Goal: Task Accomplishment & Management: Complete application form

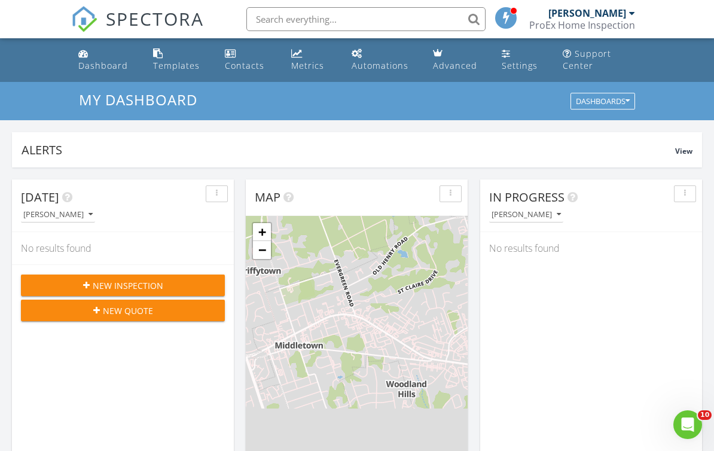
click at [99, 74] on link "Dashboard" at bounding box center [106, 60] width 65 height 34
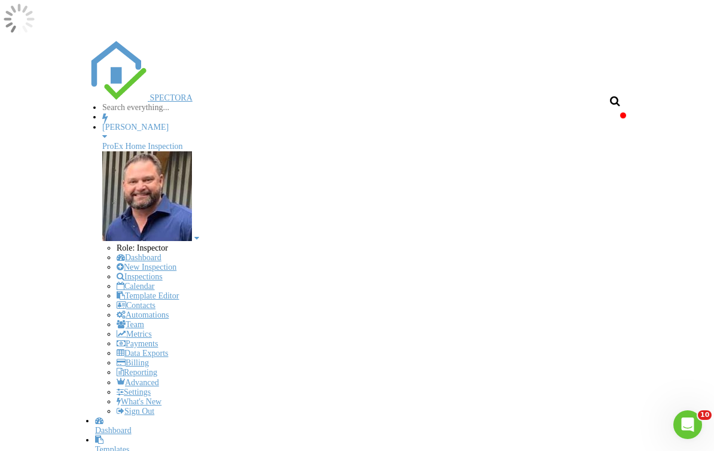
scroll to position [1088, 714]
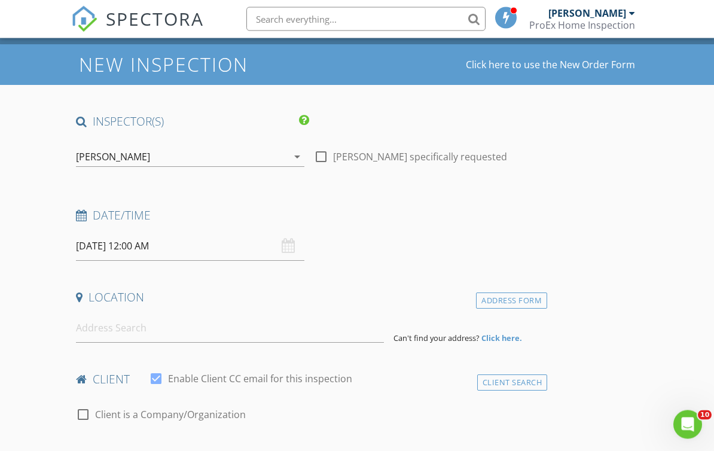
scroll to position [38, 0]
click at [291, 239] on div "08/29/2025 12:00 AM" at bounding box center [190, 245] width 228 height 29
click at [279, 246] on input "08/29/2025 12:00 AM" at bounding box center [190, 245] width 228 height 29
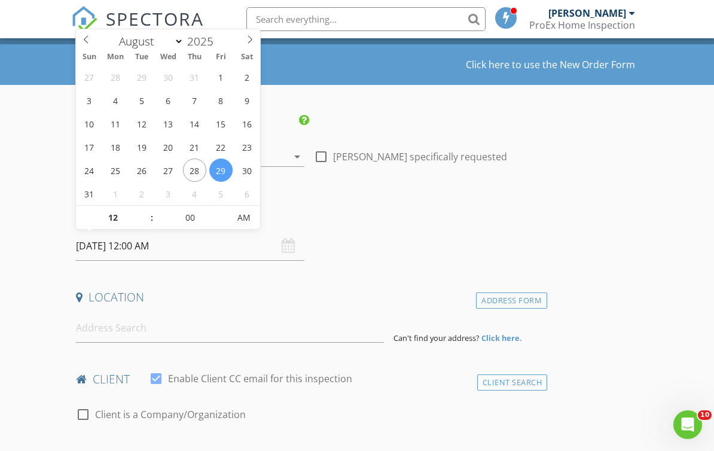
scroll to position [35, 0]
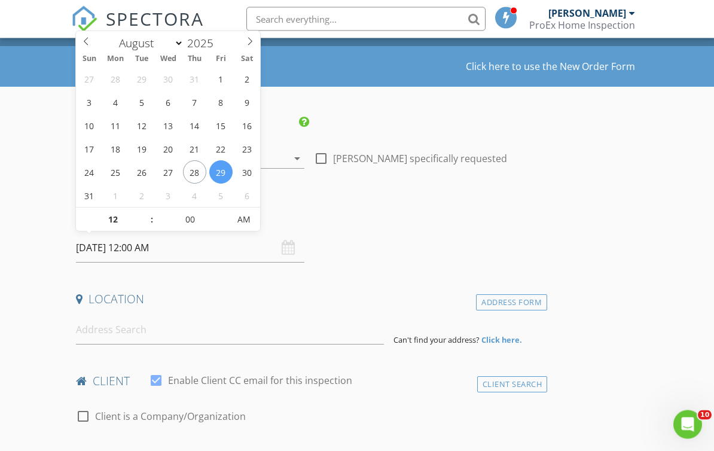
click at [246, 45] on icon at bounding box center [250, 42] width 8 height 8
select select "8"
type input "09/02/2025 12:00 PM"
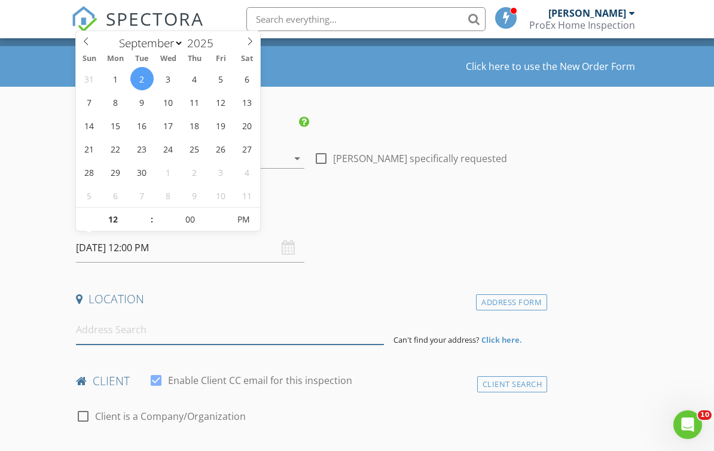
click at [151, 336] on input at bounding box center [230, 329] width 308 height 29
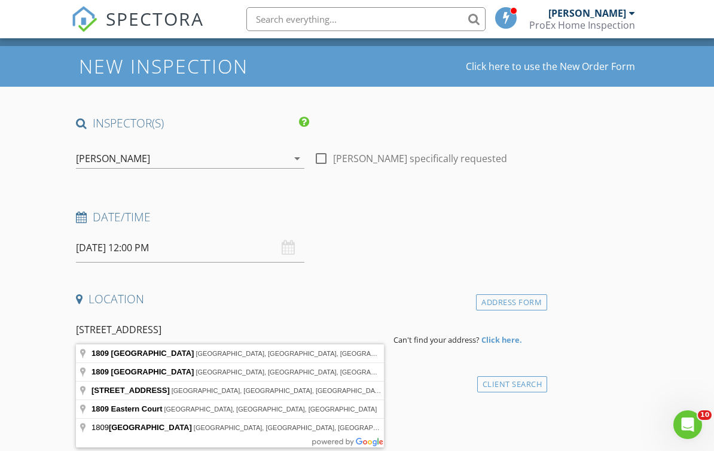
type input "1809 Eastern Parkway, Louisville, KY, USA"
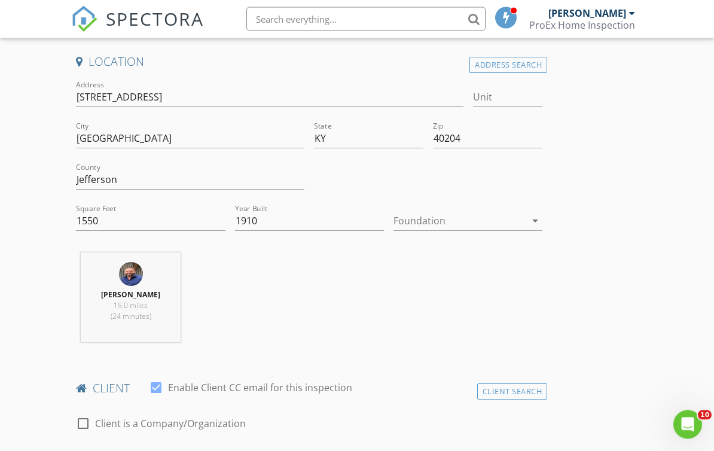
scroll to position [278, 0]
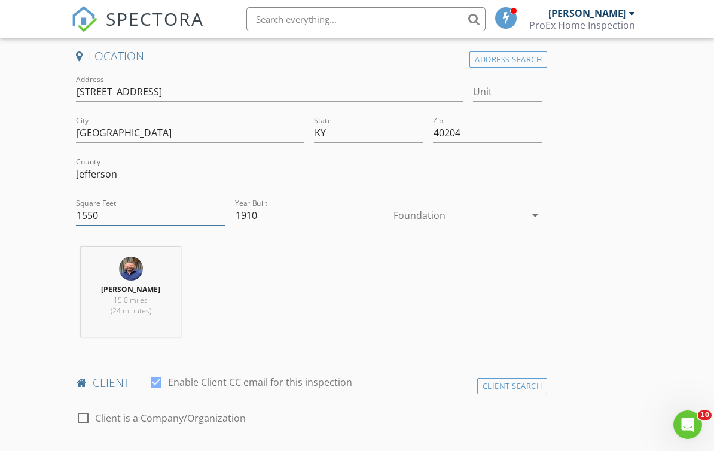
click at [124, 214] on input "1550" at bounding box center [150, 216] width 149 height 20
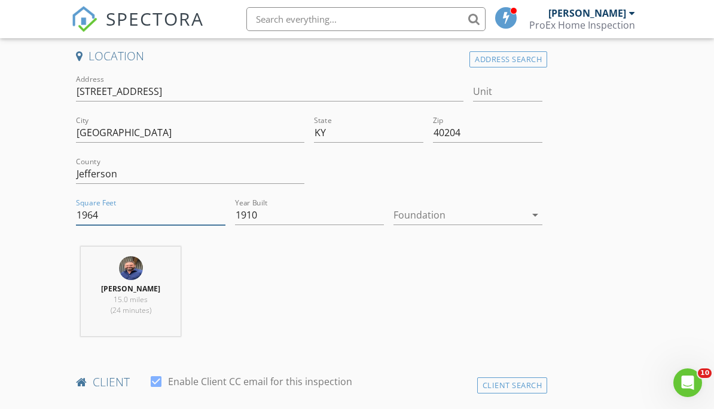
type input "1964"
click at [535, 214] on icon "arrow_drop_down" at bounding box center [535, 215] width 14 height 14
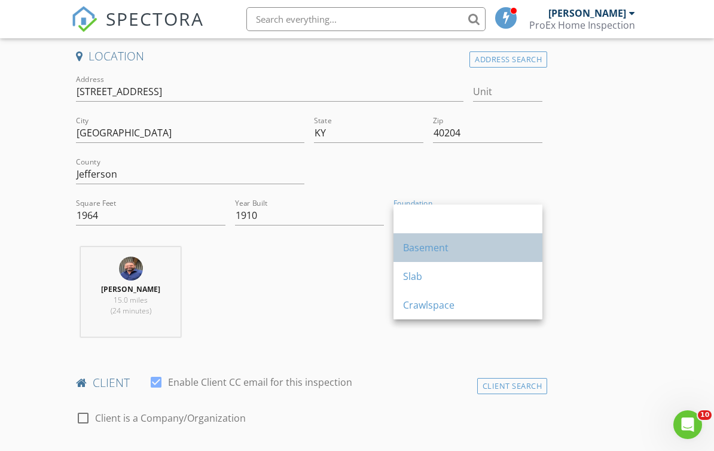
click at [455, 252] on div "Basement" at bounding box center [468, 247] width 130 height 14
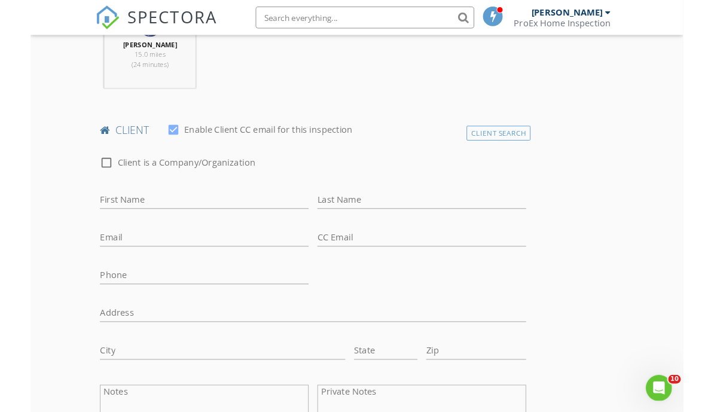
scroll to position [535, 0]
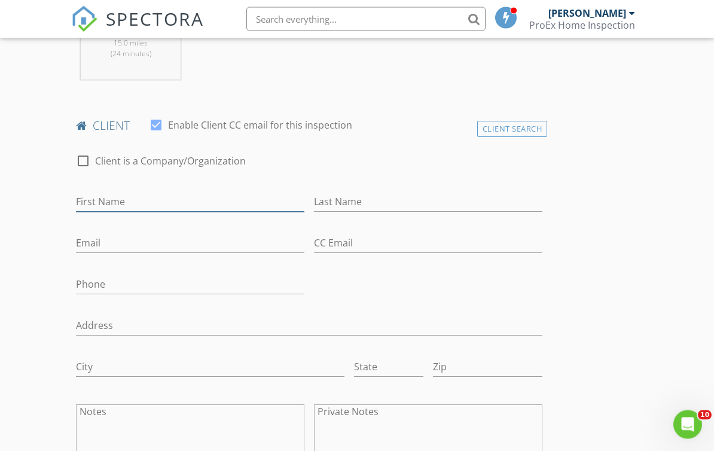
click at [240, 204] on input "First Name" at bounding box center [190, 202] width 228 height 20
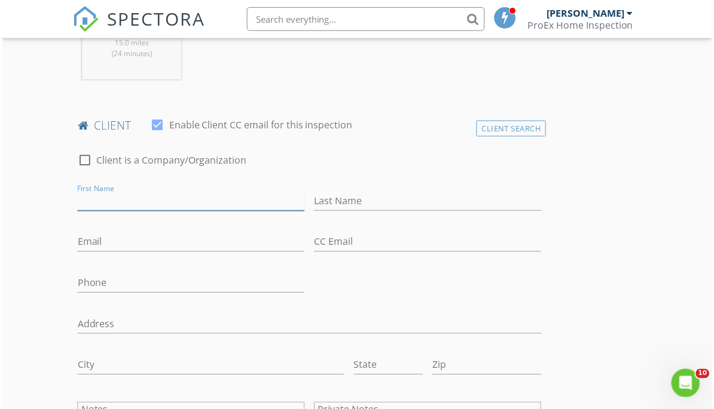
scroll to position [535, 0]
type input "Russ"
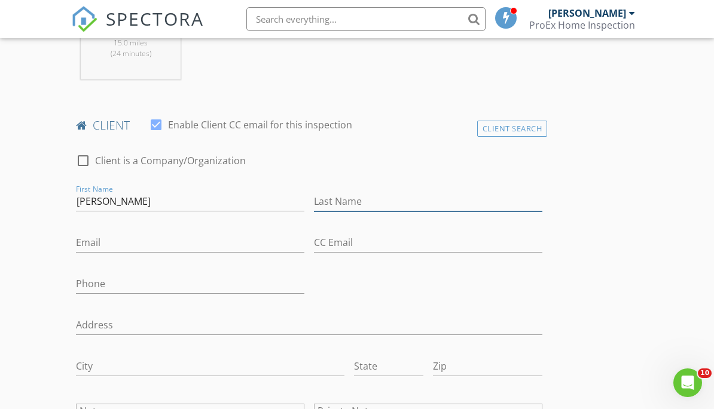
click at [370, 201] on input "Last Name" at bounding box center [428, 202] width 228 height 20
type input "e"
type input "Ensch"
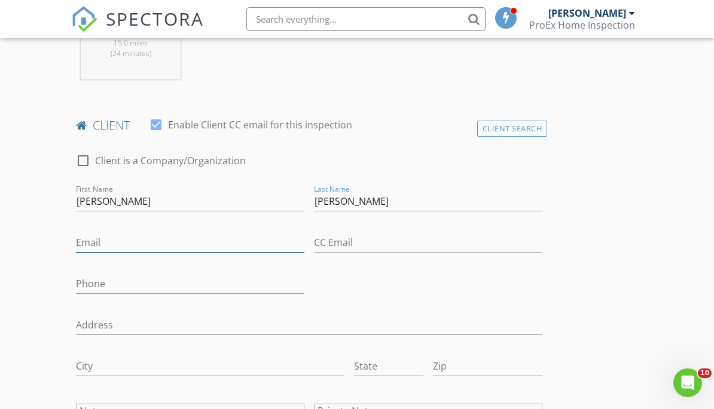
click at [169, 240] on input "Email" at bounding box center [190, 243] width 228 height 20
type input "rensch@usspecialties.com"
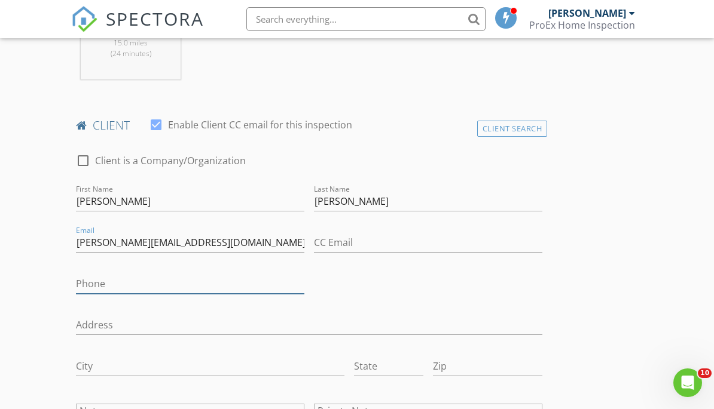
click at [253, 286] on input "Phone" at bounding box center [190, 284] width 228 height 20
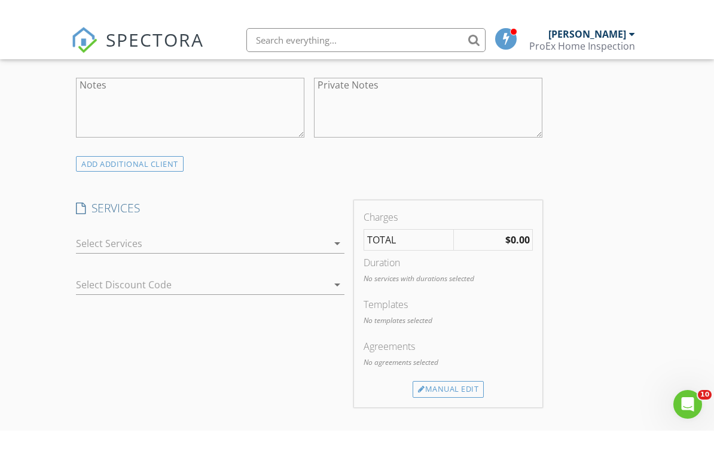
scroll to position [884, 0]
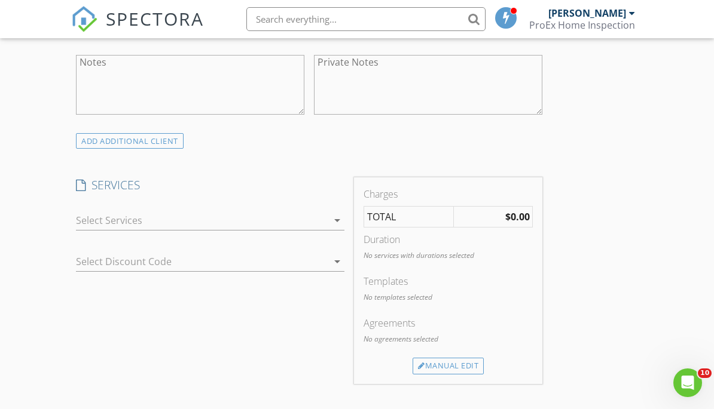
type input "[PHONE_NUMBER]"
click at [338, 216] on icon "arrow_drop_down" at bounding box center [337, 220] width 14 height 14
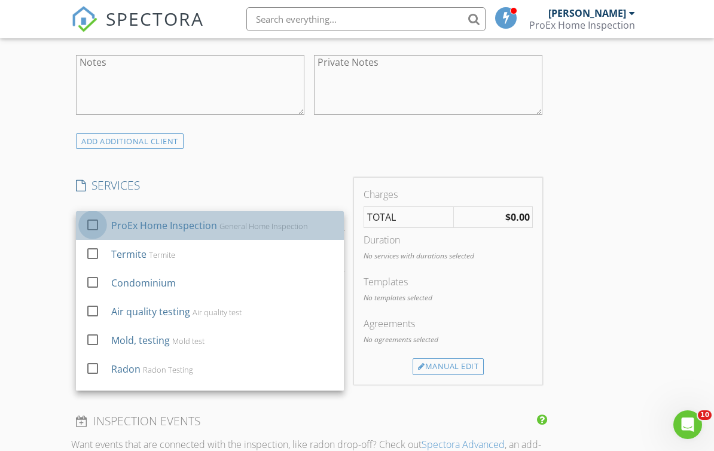
click at [91, 223] on div at bounding box center [92, 225] width 20 height 20
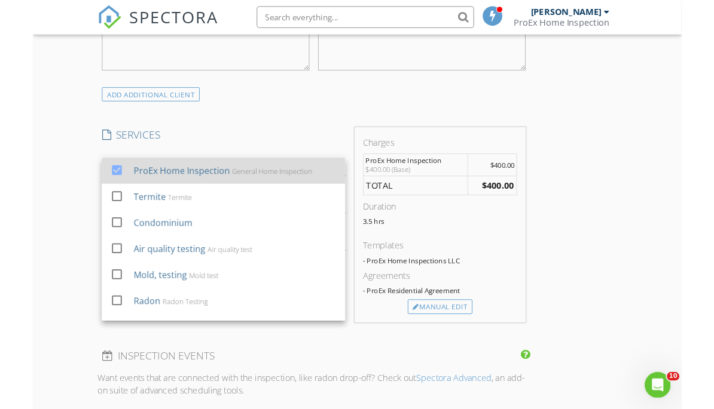
scroll to position [922, 0]
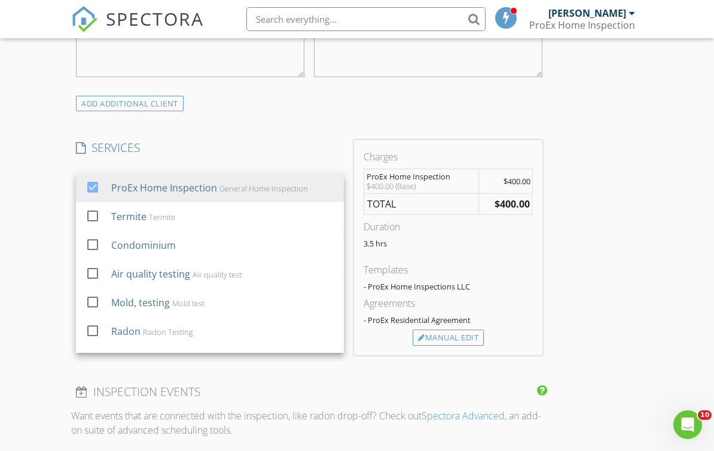
click at [404, 241] on p "3.5 hrs" at bounding box center [448, 243] width 170 height 10
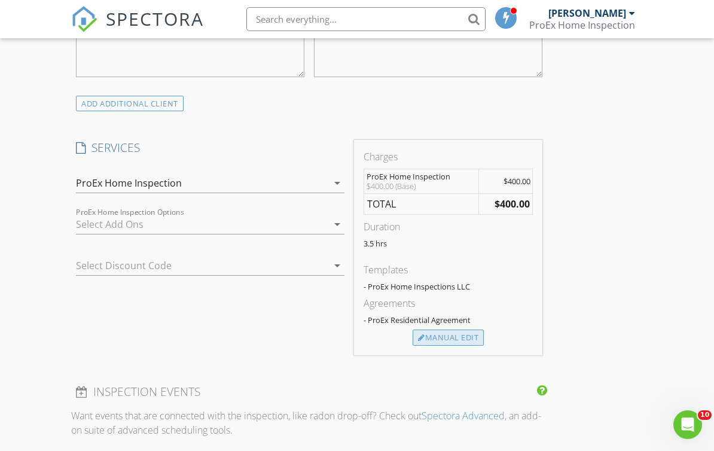
click at [447, 338] on div "Manual Edit" at bounding box center [447, 337] width 71 height 17
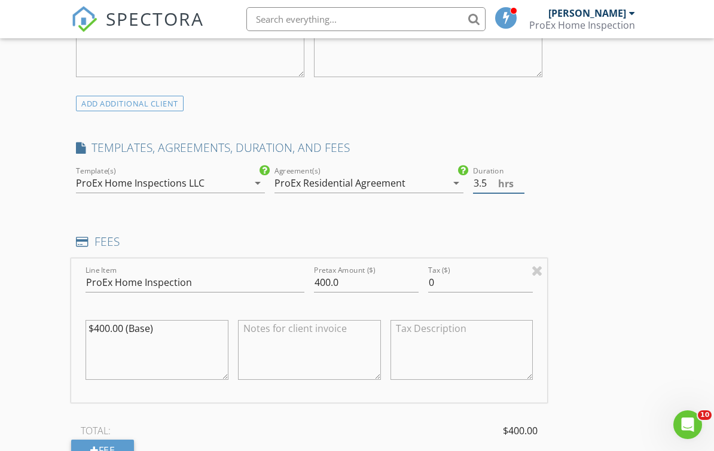
click at [491, 182] on input "3.5" at bounding box center [499, 183] width 52 height 20
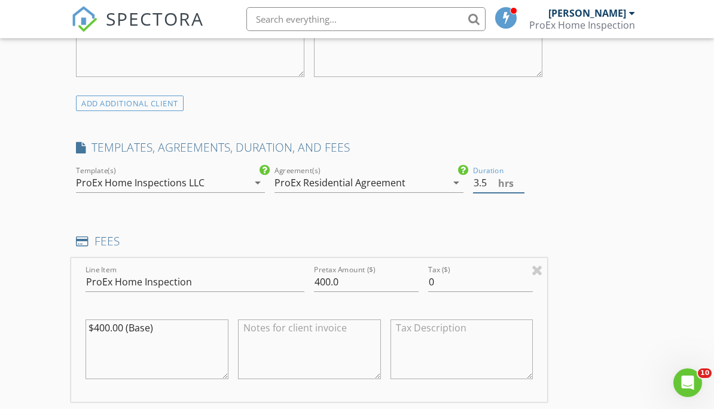
type input "3"
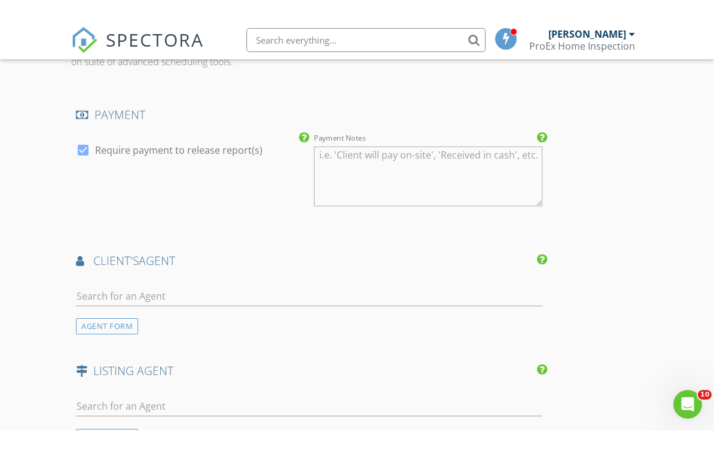
scroll to position [1484, 0]
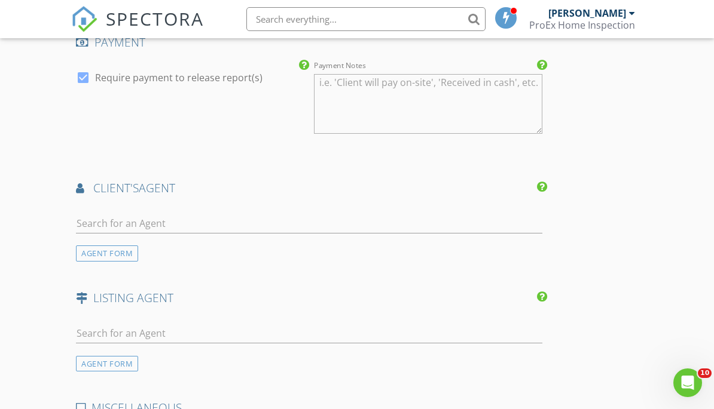
type input "4.0"
click at [102, 227] on input "text" at bounding box center [309, 224] width 466 height 20
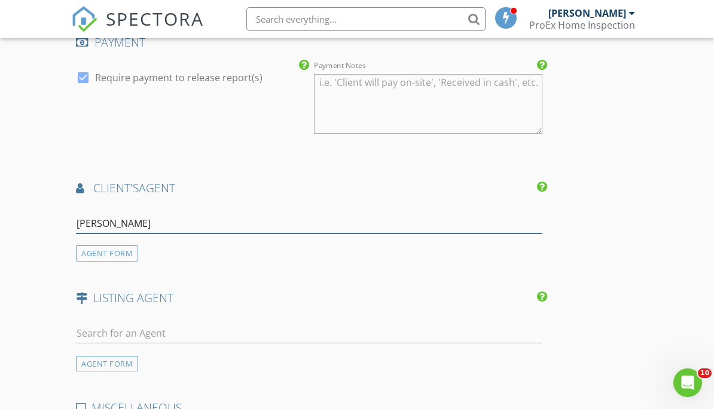
type input "bobb"
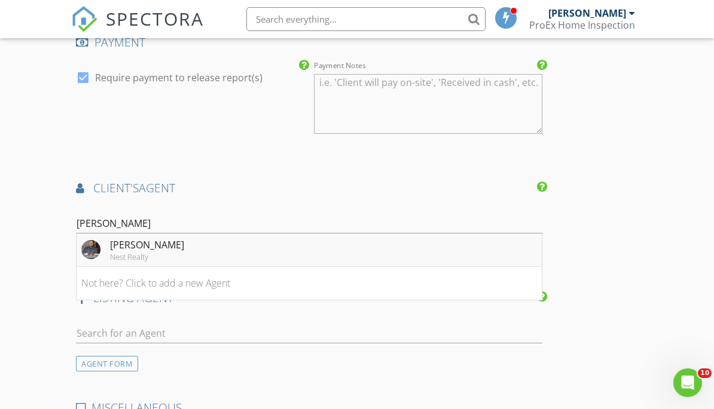
click at [280, 244] on li "Bobby Harding Nest Realty" at bounding box center [308, 250] width 465 height 33
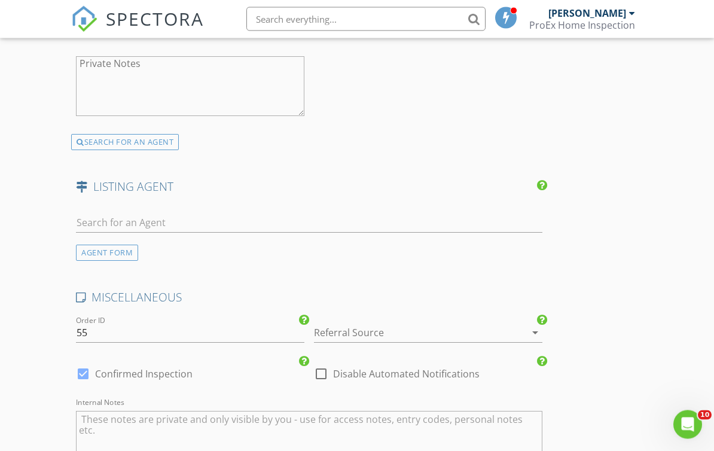
scroll to position [1992, 0]
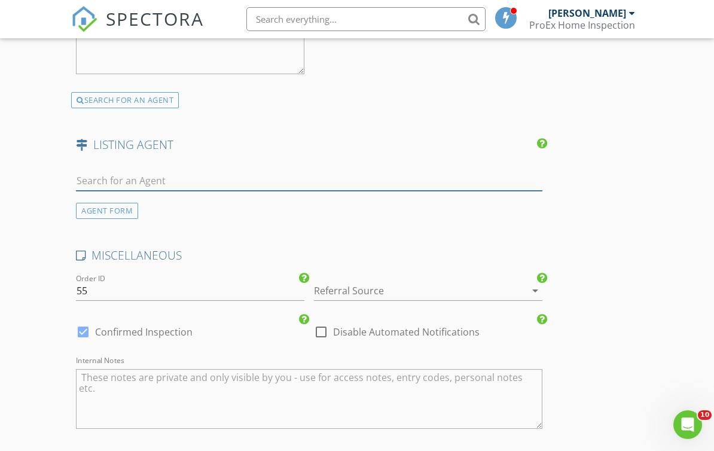
click at [249, 179] on input "text" at bounding box center [309, 181] width 466 height 20
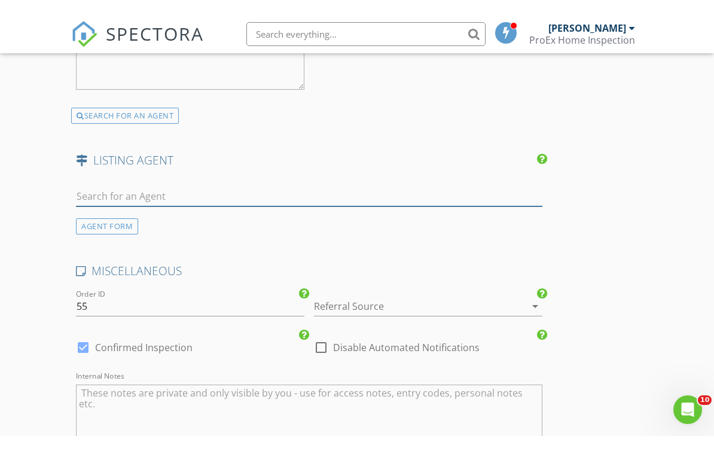
scroll to position [1992, 0]
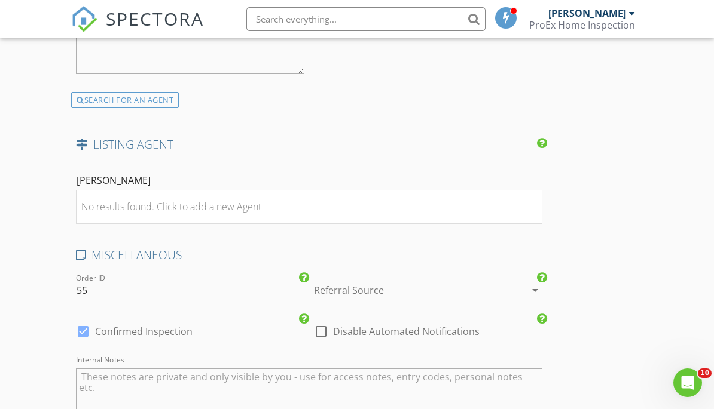
type input "Lizzie"
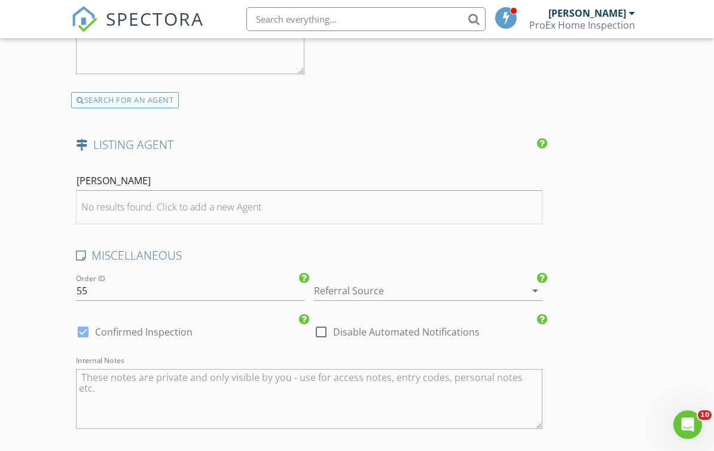
click at [405, 210] on li "No results found. Click to add a new Agent" at bounding box center [308, 207] width 465 height 33
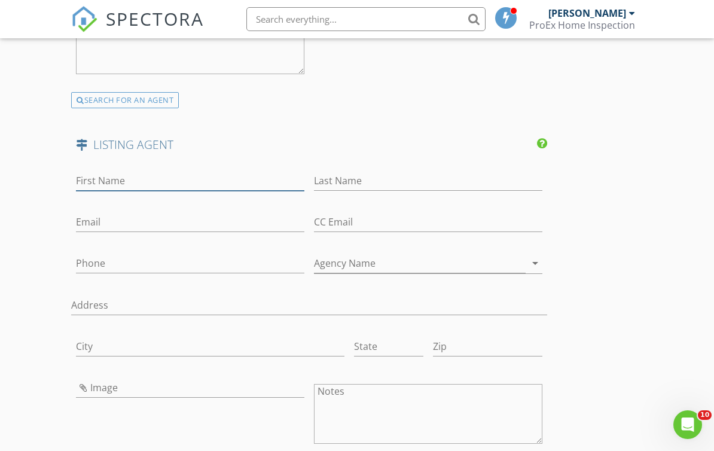
click at [177, 180] on input "First Name" at bounding box center [190, 181] width 228 height 20
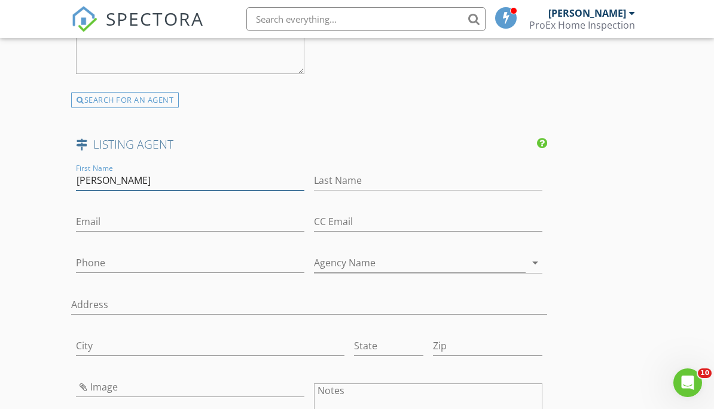
type input "Lizzie"
click at [438, 172] on input "Last Name" at bounding box center [428, 181] width 228 height 20
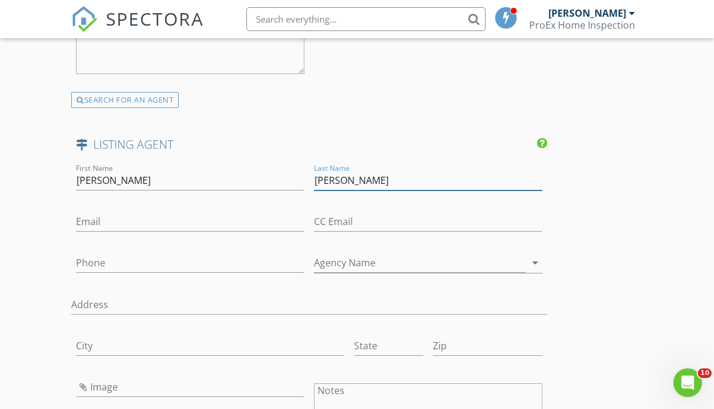
type input "Cohen"
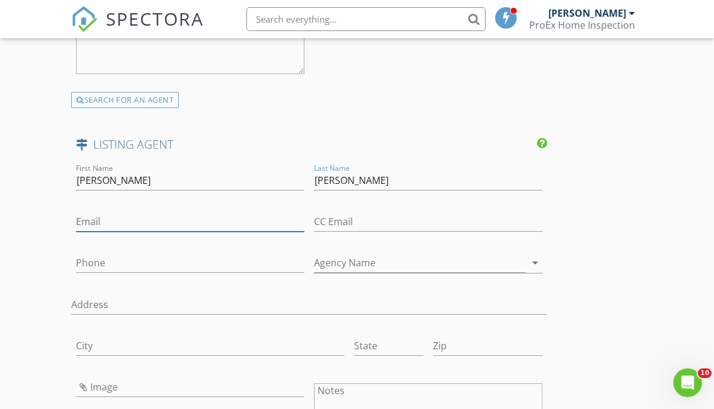
click at [195, 215] on input "Email" at bounding box center [190, 222] width 228 height 20
type input "[PERSON_NAME][EMAIL_ADDRESS][DOMAIN_NAME]"
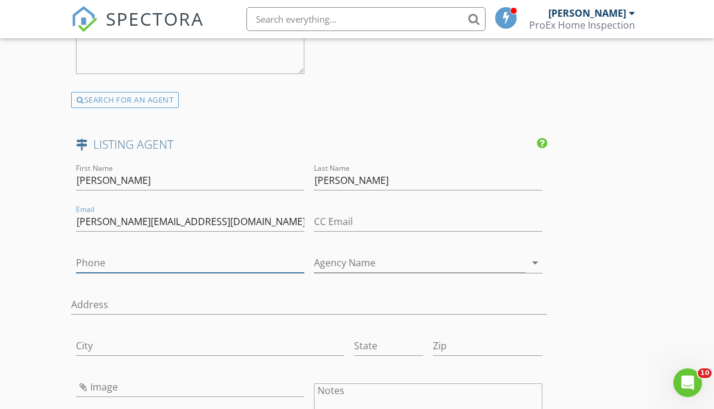
click at [197, 262] on input "Phone" at bounding box center [190, 263] width 228 height 20
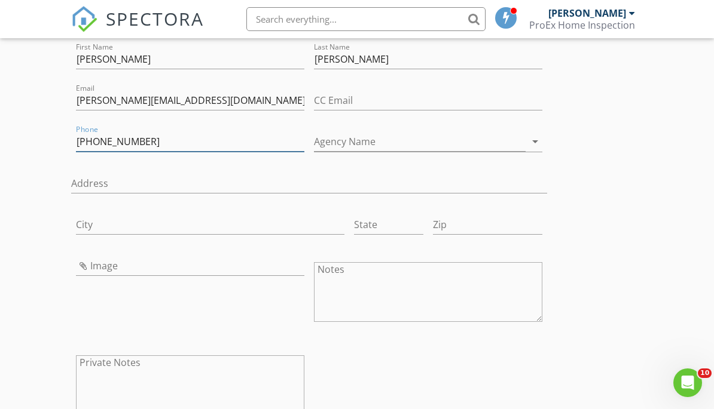
scroll to position [2113, 0]
type input "[PHONE_NUMBER]"
click at [434, 133] on input "Agency Name" at bounding box center [420, 143] width 212 height 20
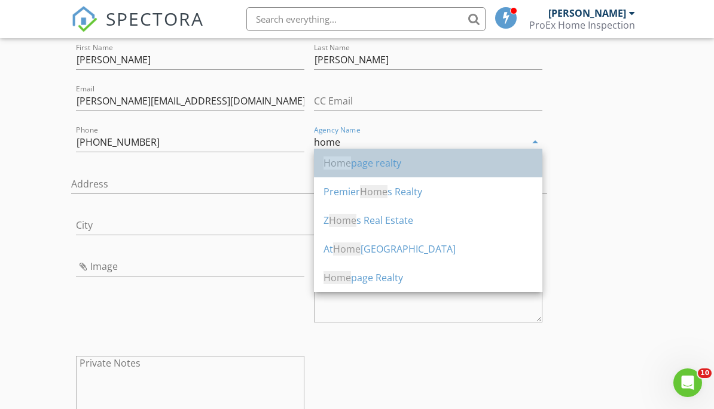
click at [383, 154] on div "Home page realty" at bounding box center [427, 163] width 209 height 29
type input "Homepage realty"
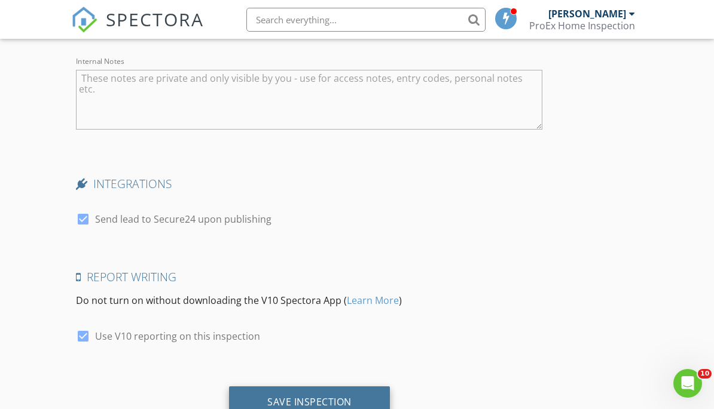
scroll to position [2644, 0]
click at [344, 397] on div "Save Inspection" at bounding box center [309, 402] width 84 height 12
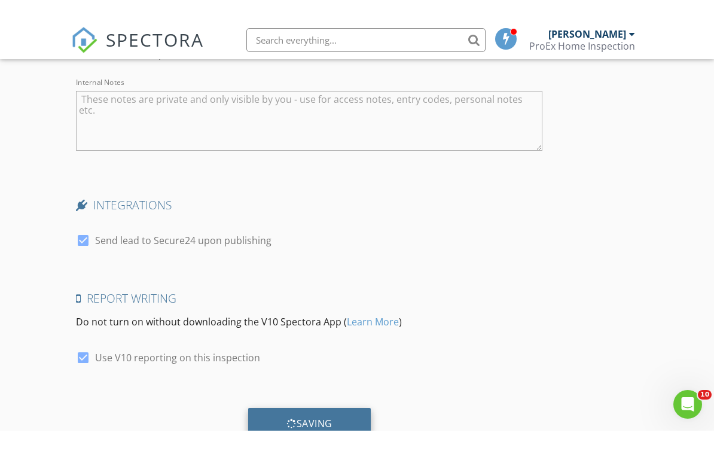
scroll to position [2643, 0]
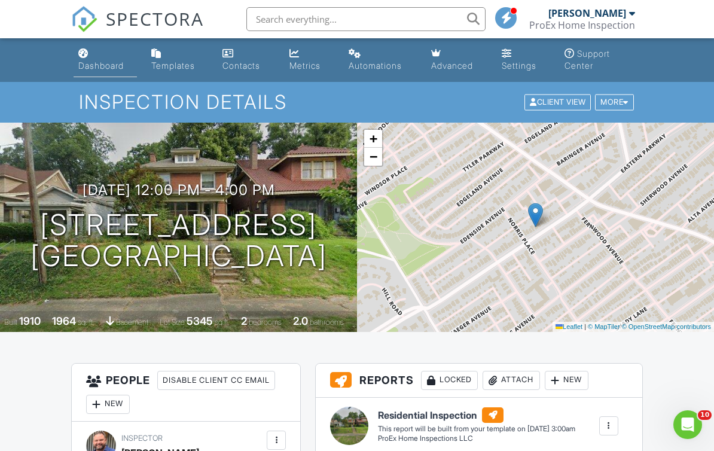
click at [94, 64] on div "Dashboard" at bounding box center [100, 65] width 45 height 10
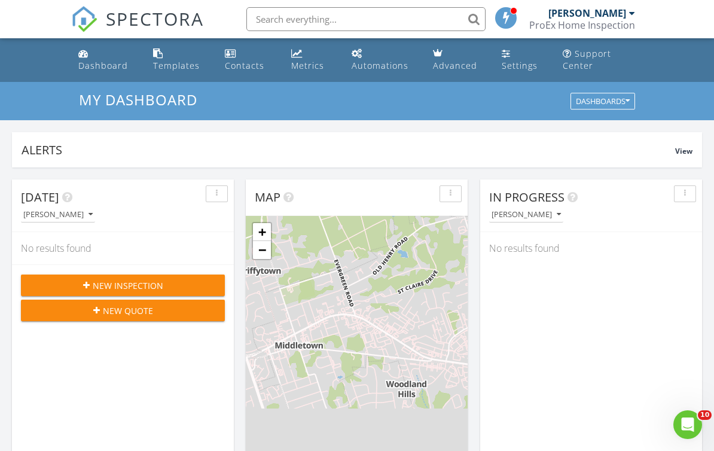
click at [107, 283] on span "New Inspection" at bounding box center [128, 285] width 71 height 13
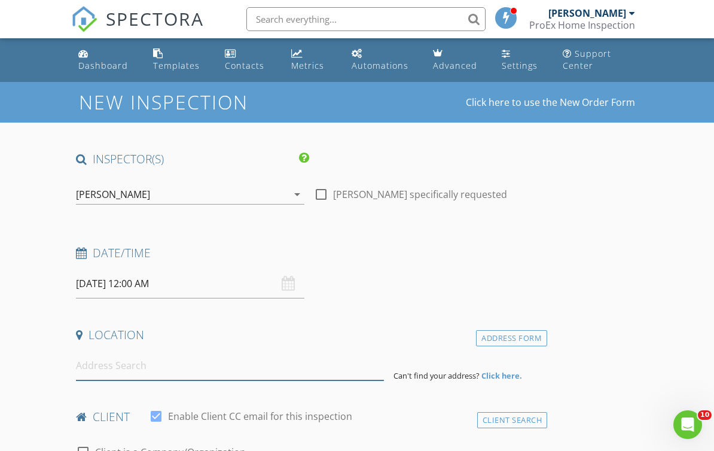
click at [204, 369] on input at bounding box center [230, 365] width 308 height 29
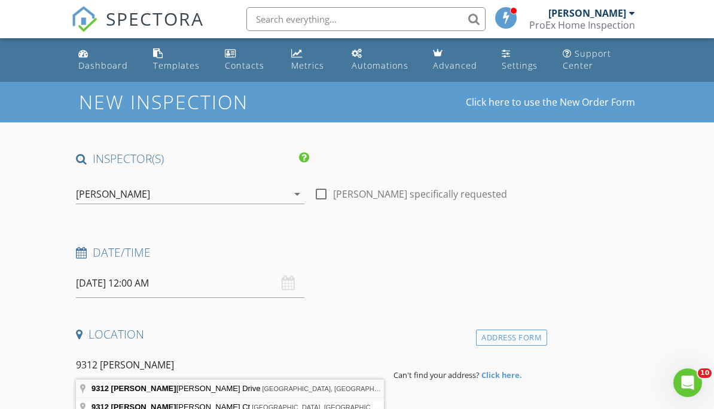
type input "[STREET_ADDRESS][PERSON_NAME]"
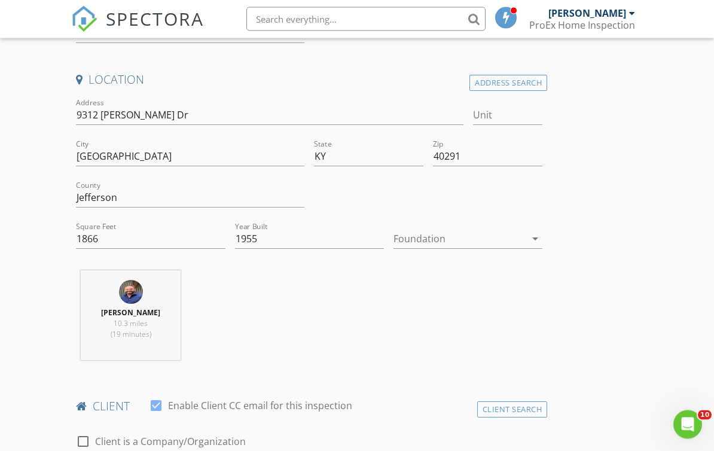
scroll to position [264, 0]
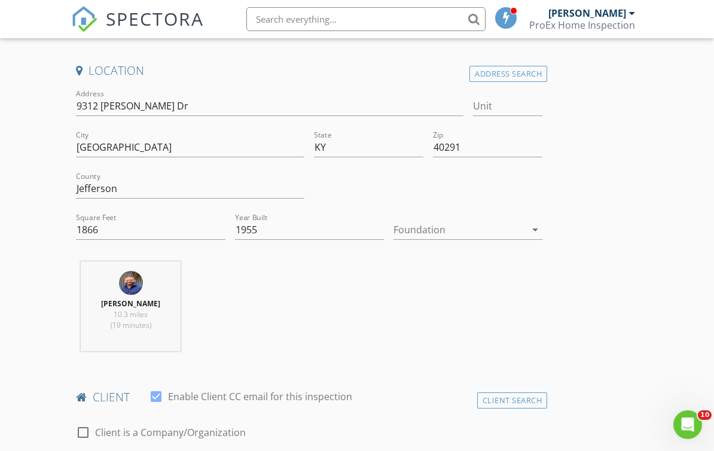
click at [532, 227] on icon "arrow_drop_down" at bounding box center [535, 229] width 14 height 14
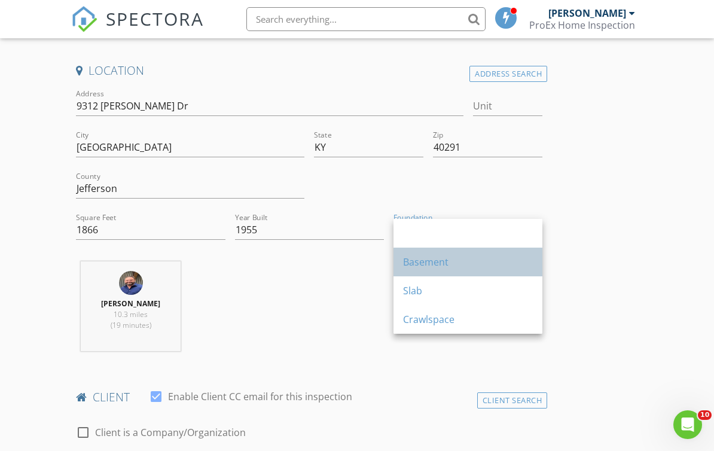
click at [453, 261] on div "Basement" at bounding box center [468, 262] width 130 height 14
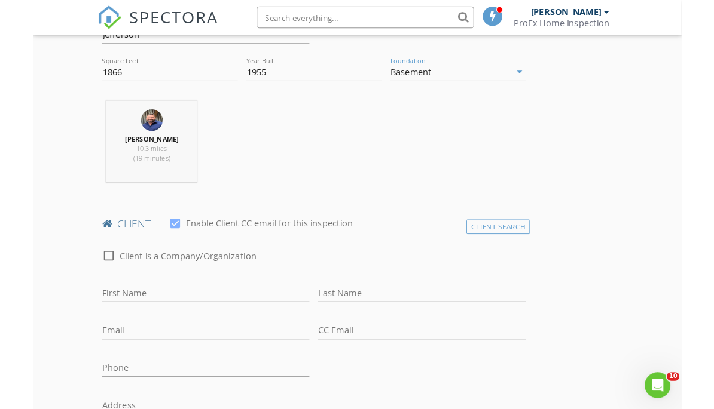
scroll to position [446, 0]
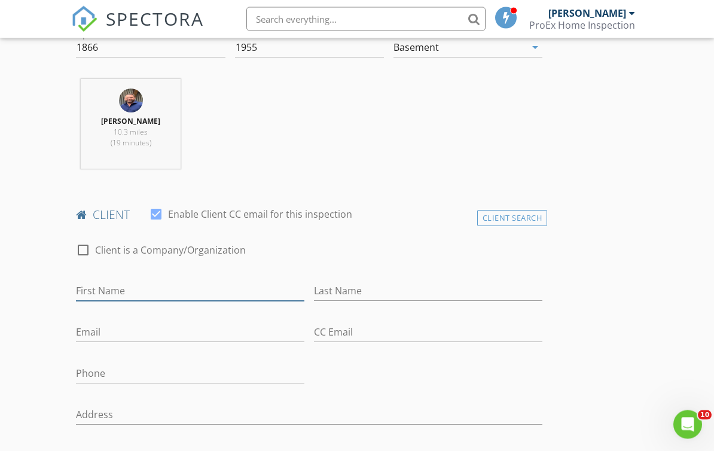
click at [206, 284] on input "First Name" at bounding box center [190, 291] width 228 height 20
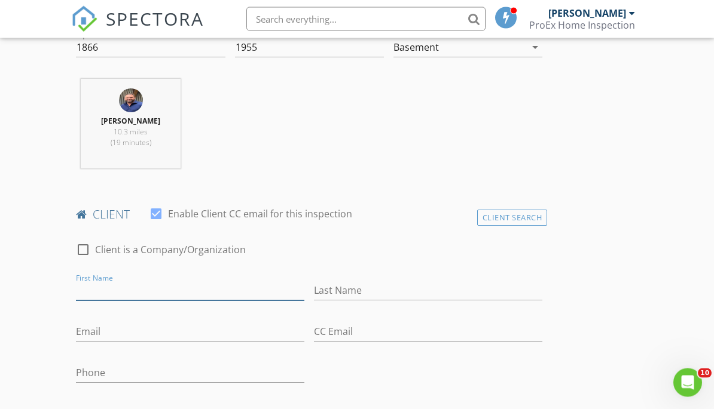
scroll to position [446, 0]
type input "R&C"
click at [400, 293] on input "Last Name" at bounding box center [428, 291] width 228 height 20
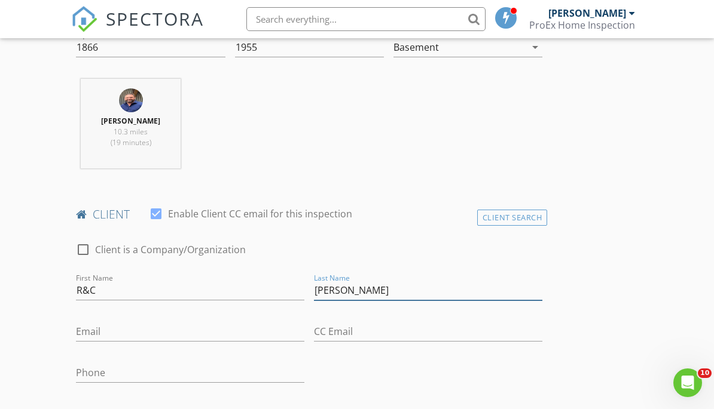
type input "Sherman"
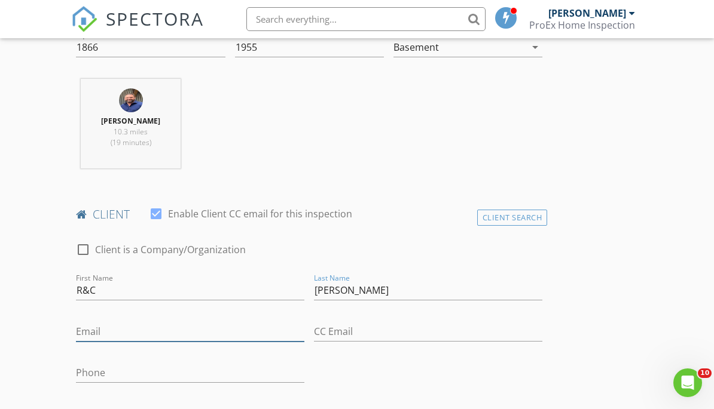
click at [252, 330] on input "Email" at bounding box center [190, 332] width 228 height 20
type input "cindys@vendomecopper.com"
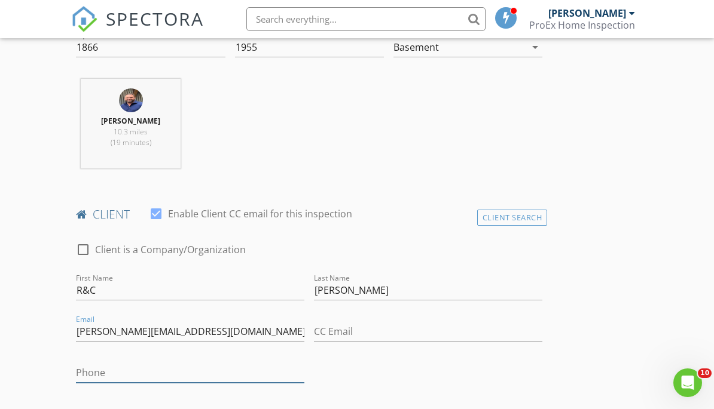
click at [234, 379] on input "Phone" at bounding box center [190, 373] width 228 height 20
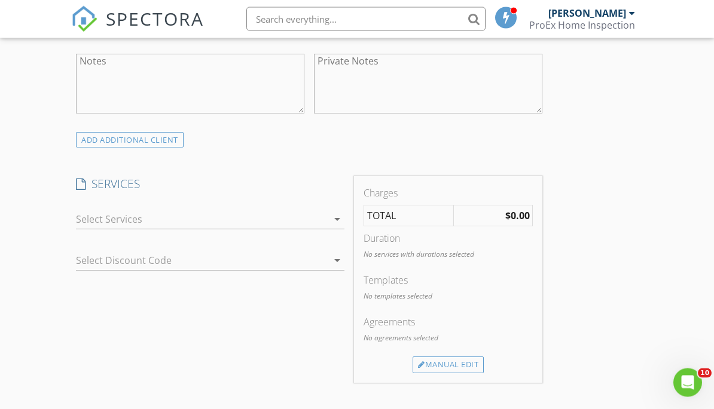
scroll to position [900, 0]
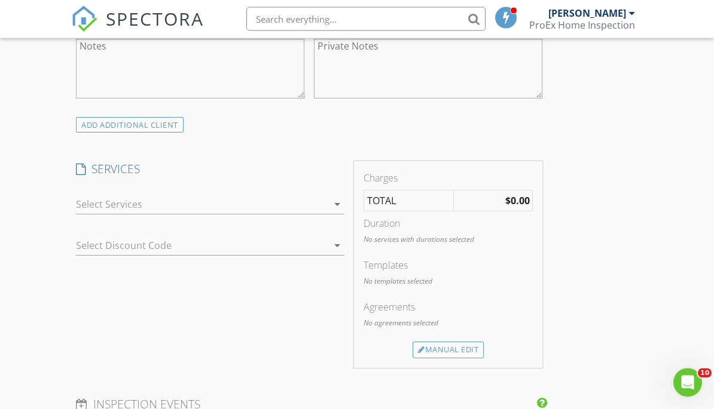
type input "502-435-1155"
click at [331, 206] on icon "arrow_drop_down" at bounding box center [337, 205] width 14 height 14
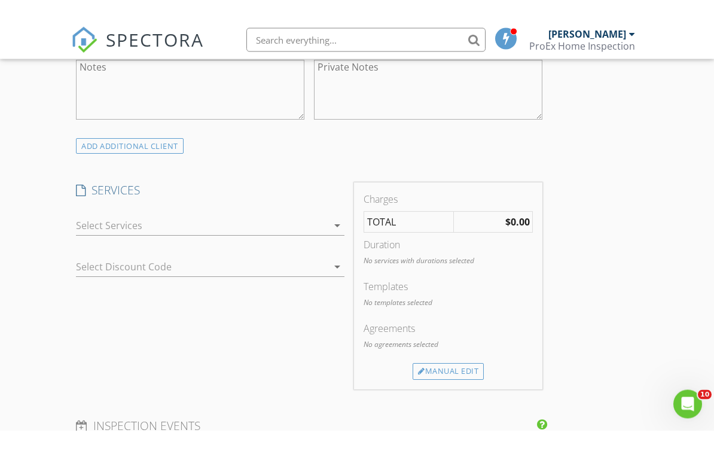
scroll to position [901, 0]
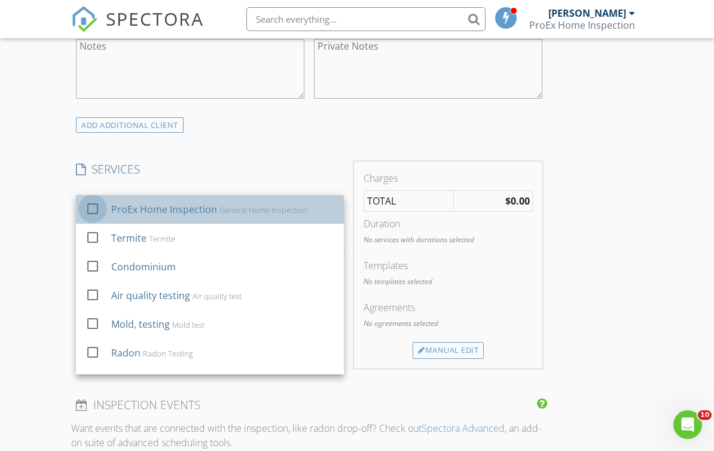
click at [96, 207] on div at bounding box center [92, 208] width 20 height 20
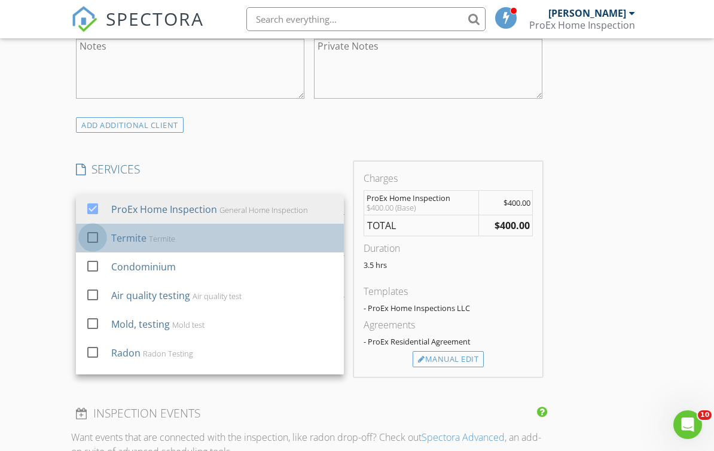
click at [97, 237] on div at bounding box center [92, 237] width 20 height 20
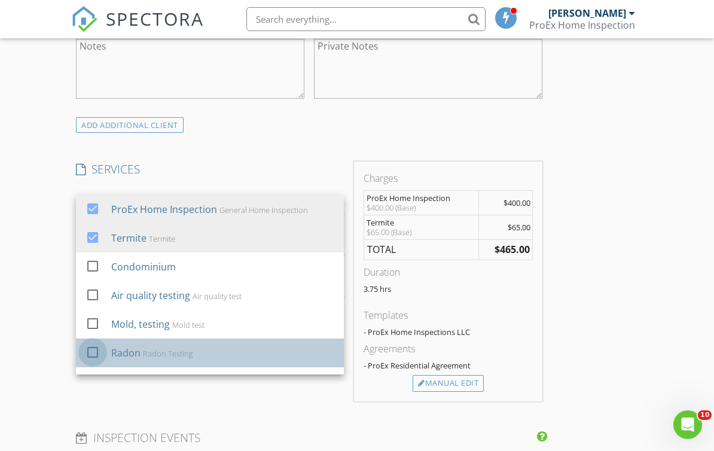
click at [91, 347] on div at bounding box center [92, 352] width 20 height 20
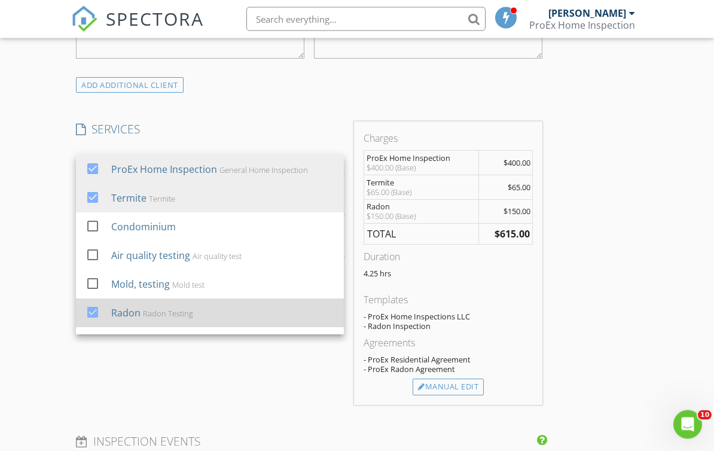
scroll to position [941, 0]
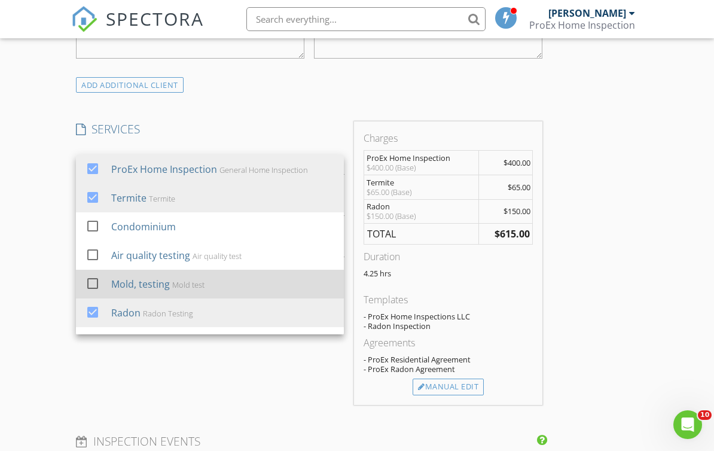
click at [98, 277] on div at bounding box center [92, 283] width 20 height 20
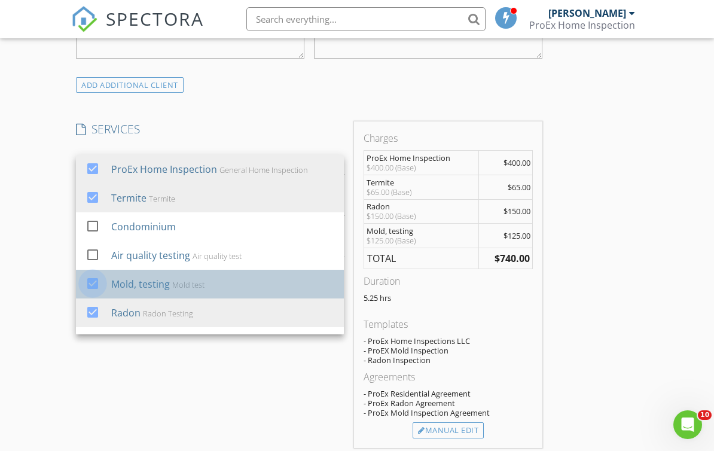
click at [96, 280] on div at bounding box center [92, 283] width 20 height 20
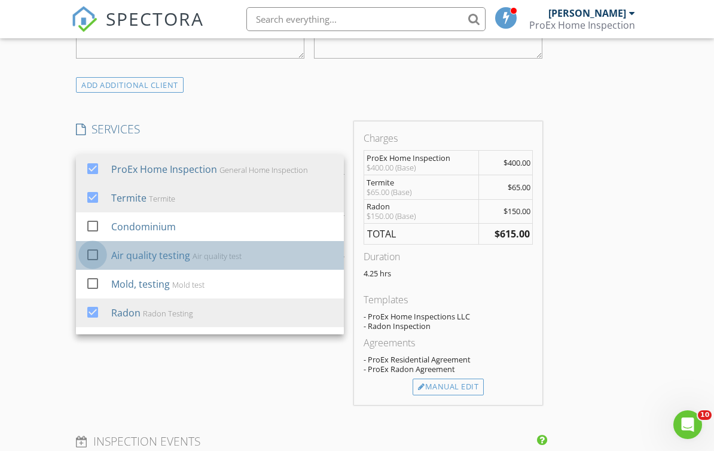
click at [99, 251] on div at bounding box center [92, 254] width 20 height 20
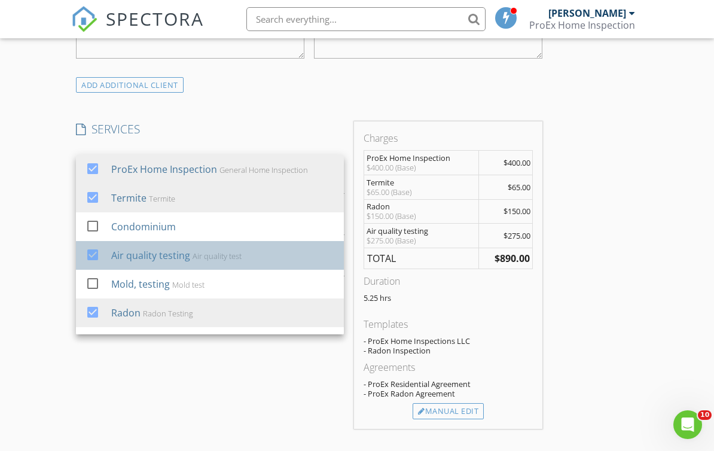
click at [104, 248] on div "check_box" at bounding box center [94, 254] width 19 height 14
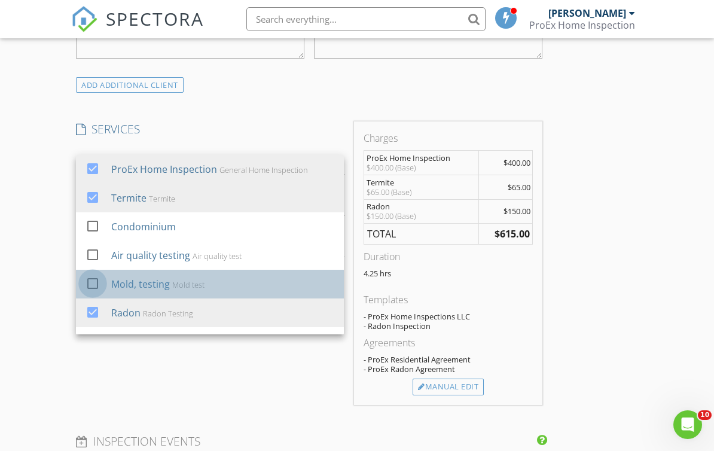
click at [99, 276] on div at bounding box center [92, 283] width 20 height 20
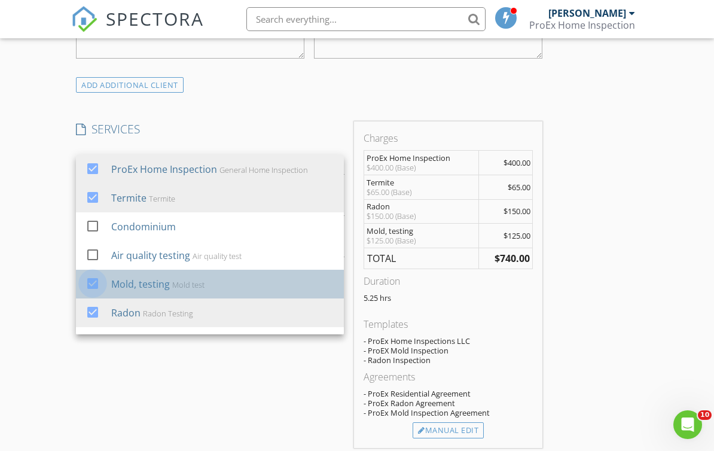
click at [102, 280] on div at bounding box center [92, 283] width 20 height 20
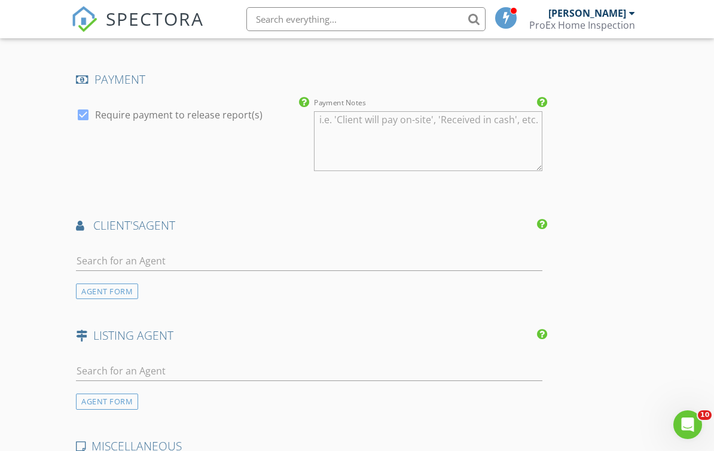
scroll to position [1464, 0]
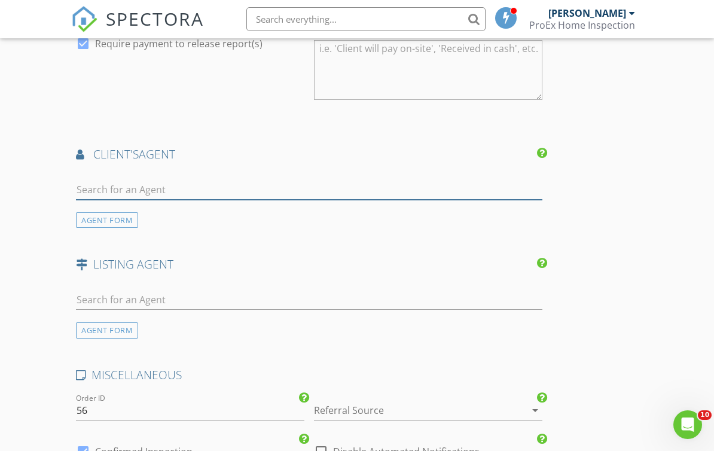
click at [140, 191] on input "text" at bounding box center [309, 190] width 466 height 20
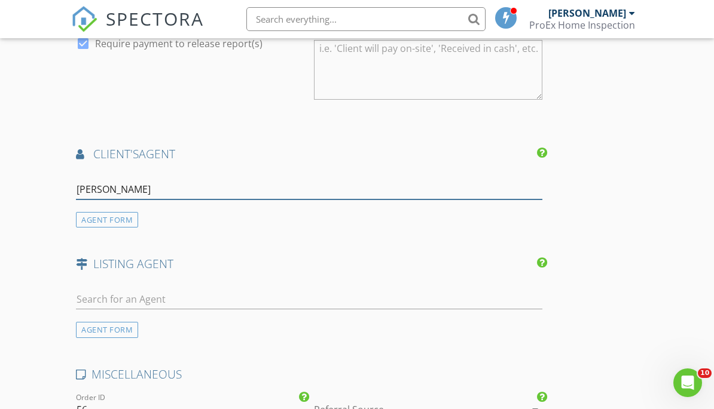
type input "[PERSON_NAME]"
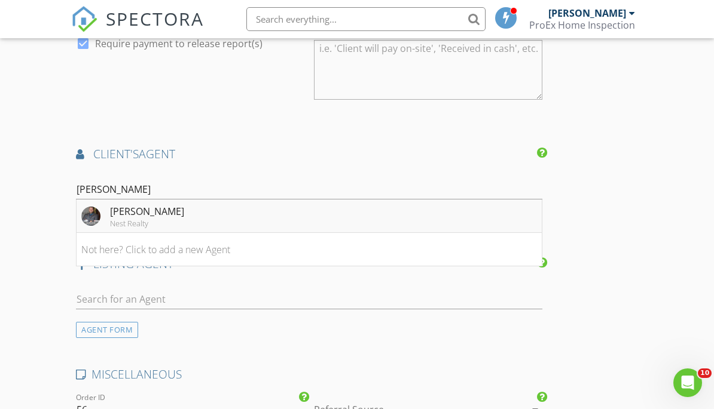
click at [412, 221] on li "Bobby Harding Nest Realty" at bounding box center [308, 216] width 465 height 33
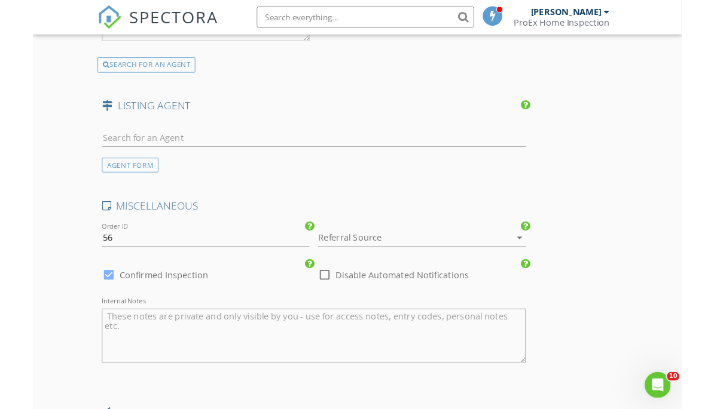
scroll to position [2016, 0]
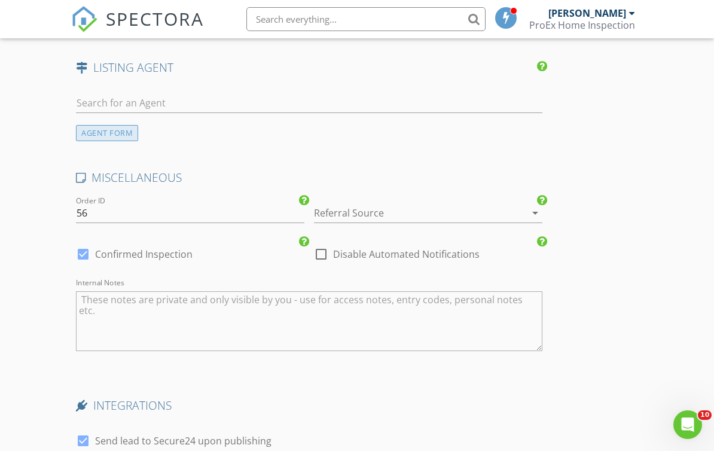
click at [113, 128] on div "AGENT FORM" at bounding box center [107, 133] width 62 height 16
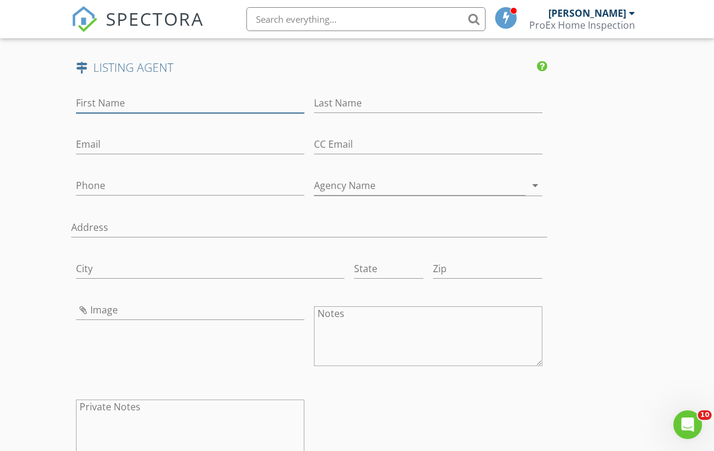
click at [186, 97] on input "First Name" at bounding box center [190, 103] width 228 height 20
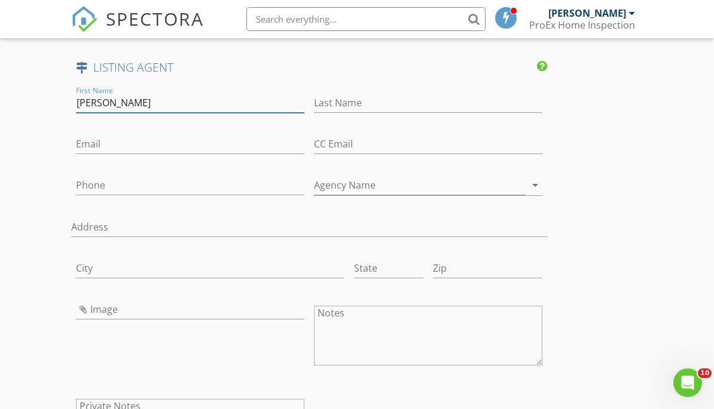
type input "Gregg"
click at [378, 94] on input "Last Name" at bounding box center [428, 103] width 228 height 20
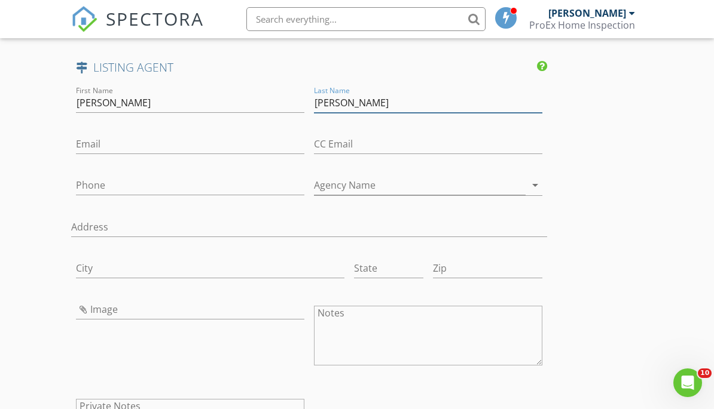
type input "Wagner"
click at [167, 142] on input "Email" at bounding box center [190, 144] width 228 height 20
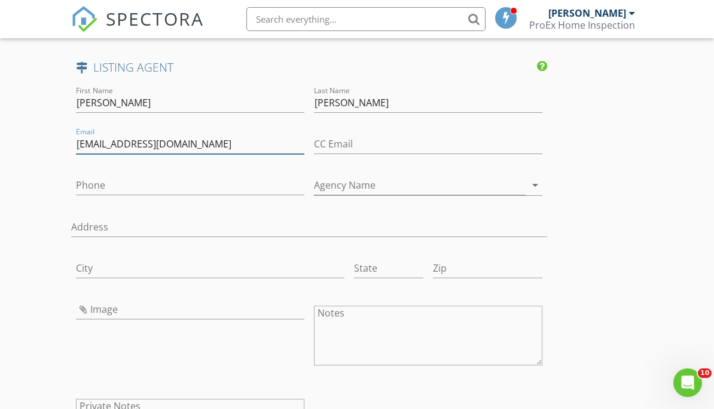
type input "gswagner@bellsouth.net"
click at [183, 180] on input "Phone" at bounding box center [190, 186] width 228 height 20
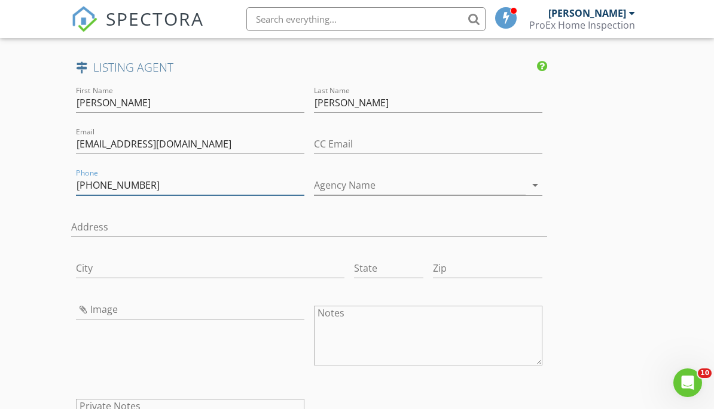
type input "502-314-6300"
click at [489, 183] on input "Agency Name" at bounding box center [420, 186] width 212 height 20
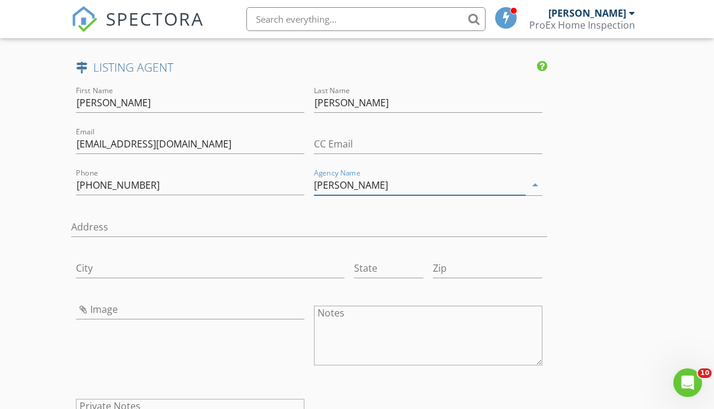
type input "Rainey,"
